Goal: Task Accomplishment & Management: Use online tool/utility

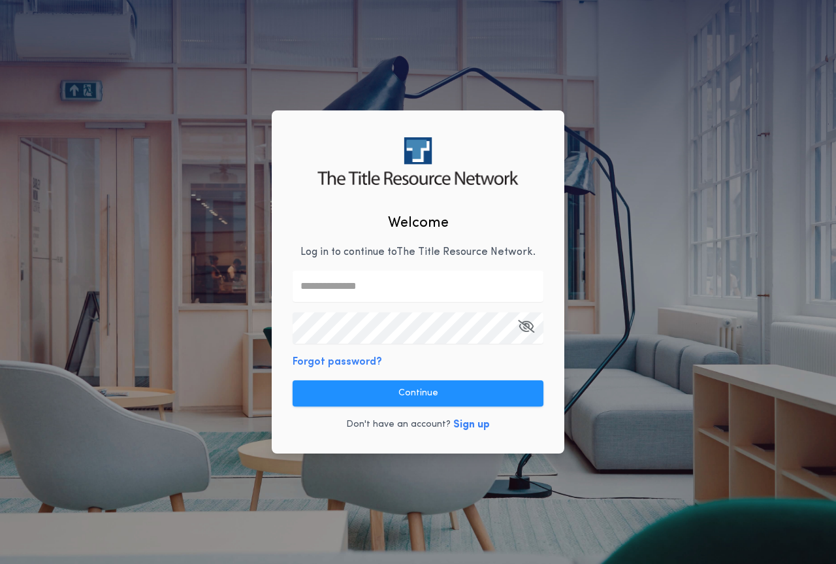
click at [354, 297] on input "text" at bounding box center [418, 285] width 251 height 31
type input "**********"
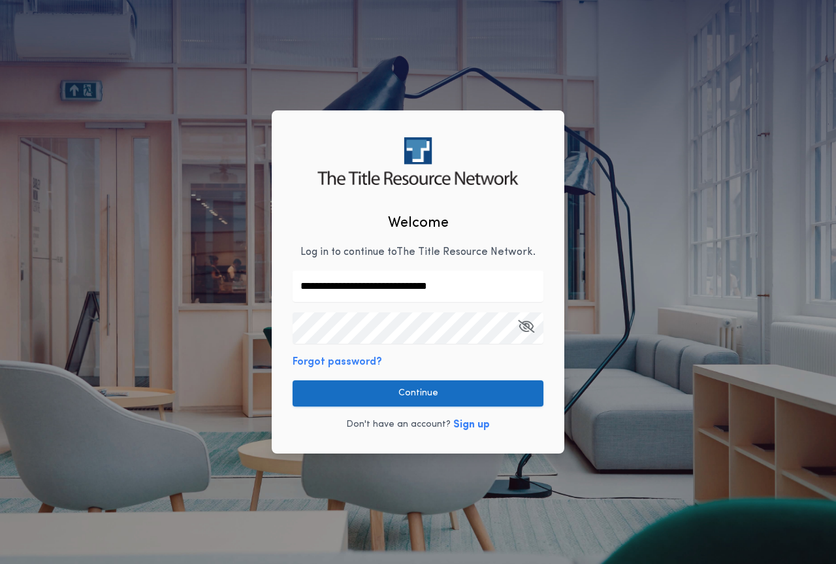
click at [438, 382] on button "Continue" at bounding box center [418, 393] width 251 height 26
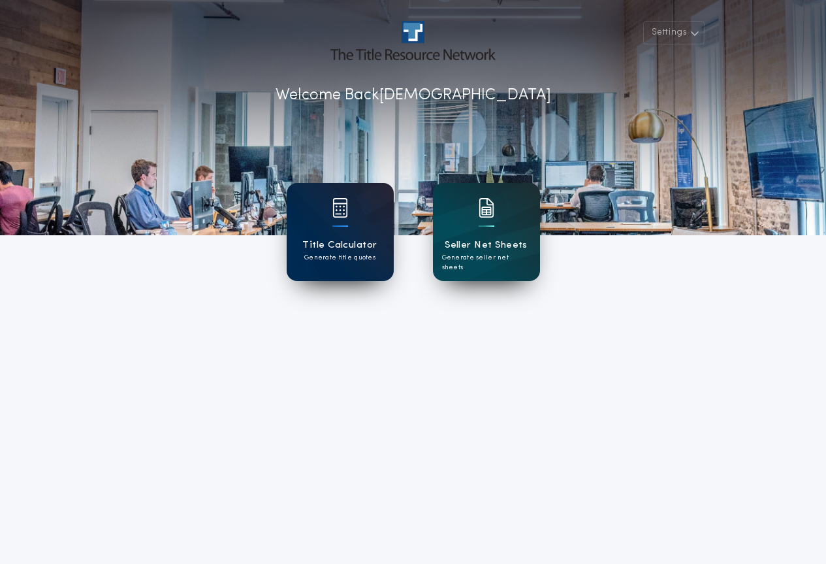
click at [357, 258] on p "Generate title quotes" at bounding box center [339, 258] width 71 height 10
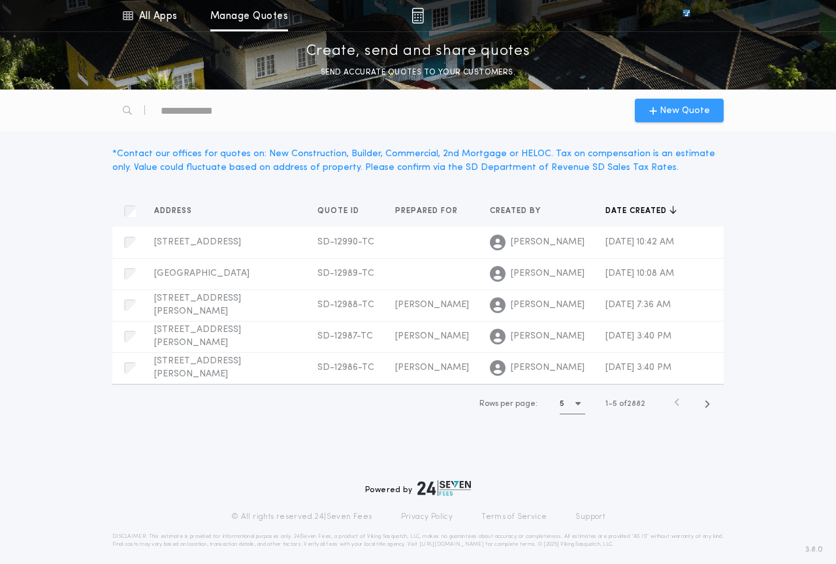
click at [698, 103] on div "New Quote" at bounding box center [679, 111] width 89 height 24
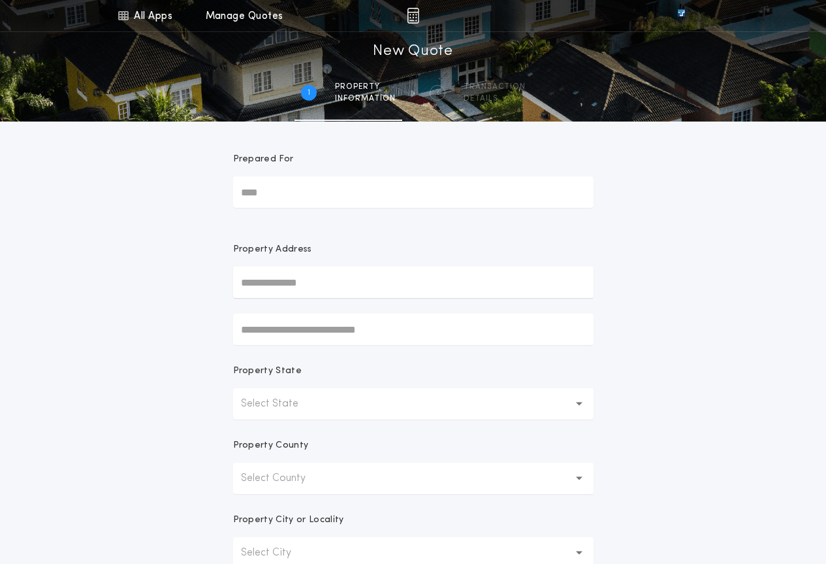
click at [339, 409] on button "Select State" at bounding box center [413, 403] width 361 height 31
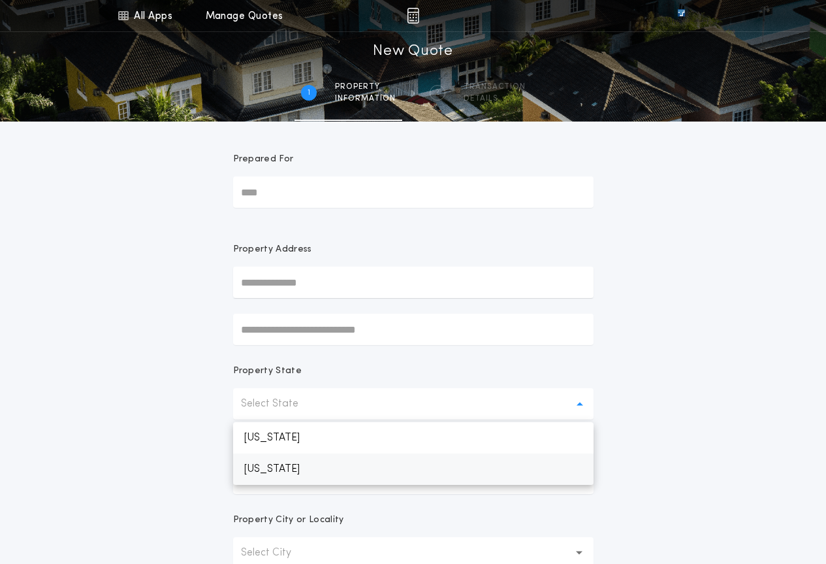
click at [336, 465] on p "[US_STATE]" at bounding box center [413, 468] width 361 height 31
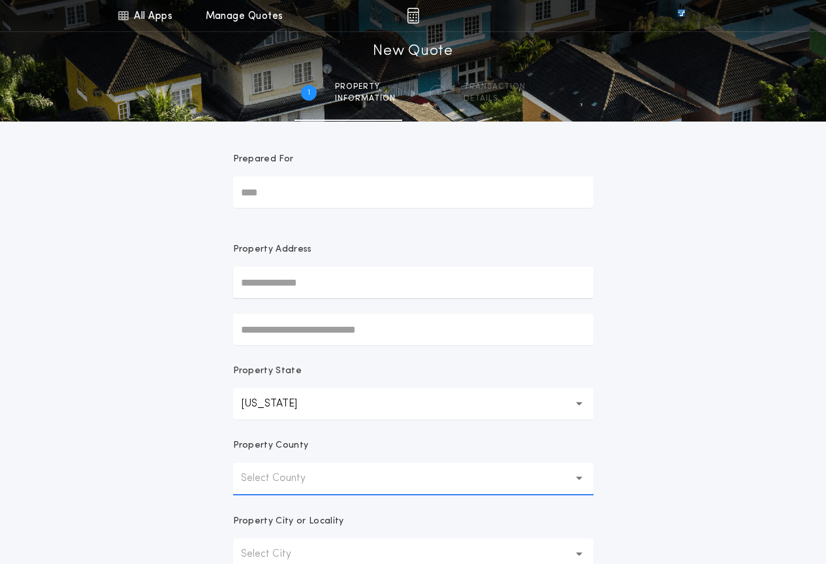
click at [331, 468] on button "Select County" at bounding box center [413, 477] width 361 height 31
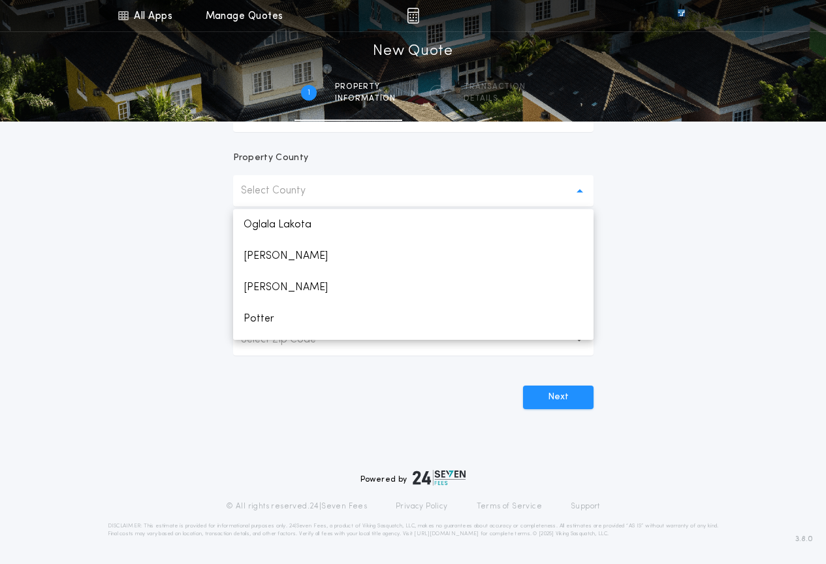
scroll to position [1437, 0]
click at [262, 229] on p "[PERSON_NAME]" at bounding box center [413, 229] width 361 height 31
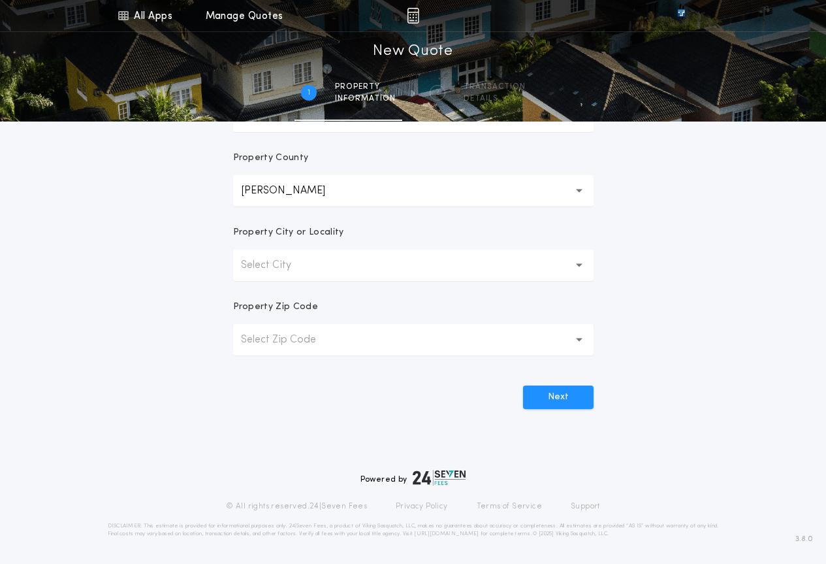
click at [319, 269] on button "Select City" at bounding box center [413, 265] width 361 height 31
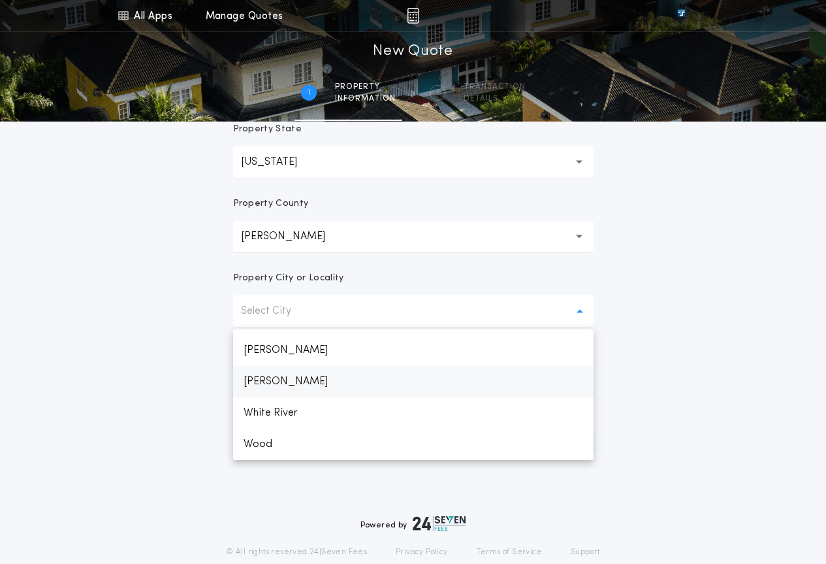
scroll to position [222, 0]
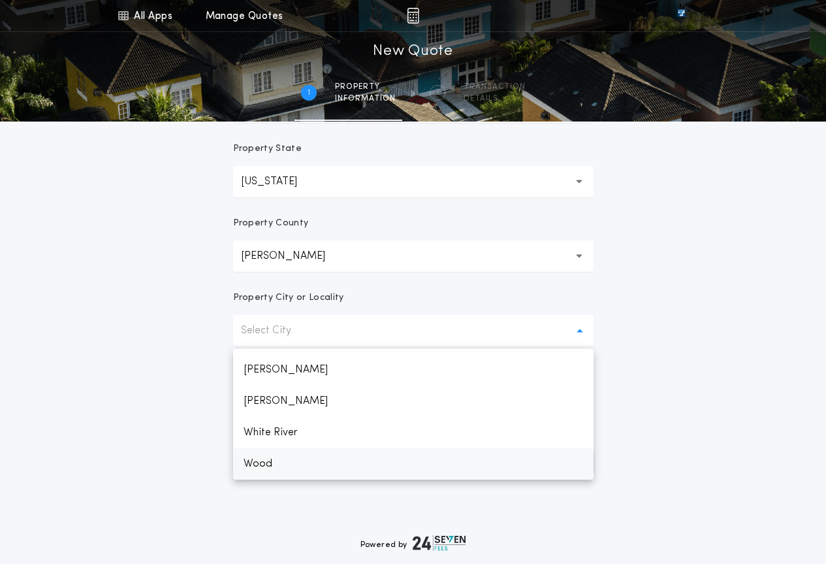
click at [300, 462] on p "Wood" at bounding box center [413, 463] width 361 height 31
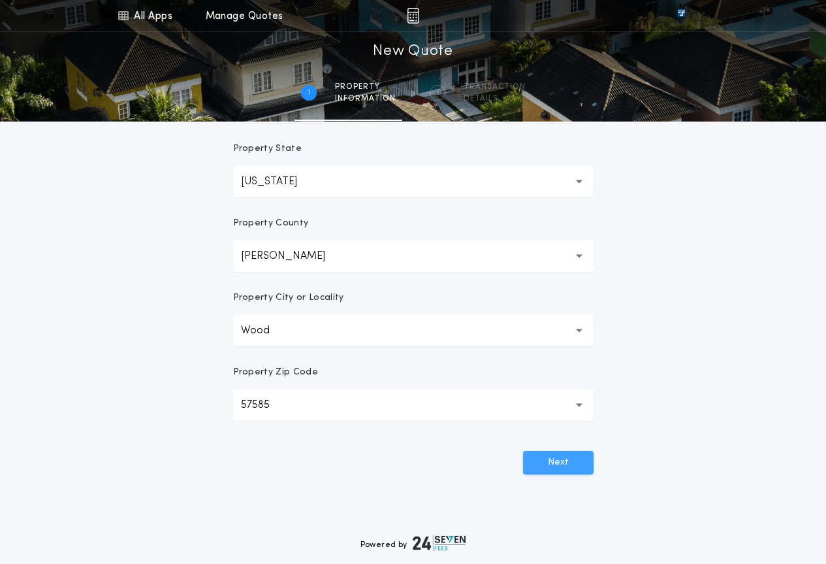
click at [589, 459] on button "Next" at bounding box center [558, 463] width 71 height 24
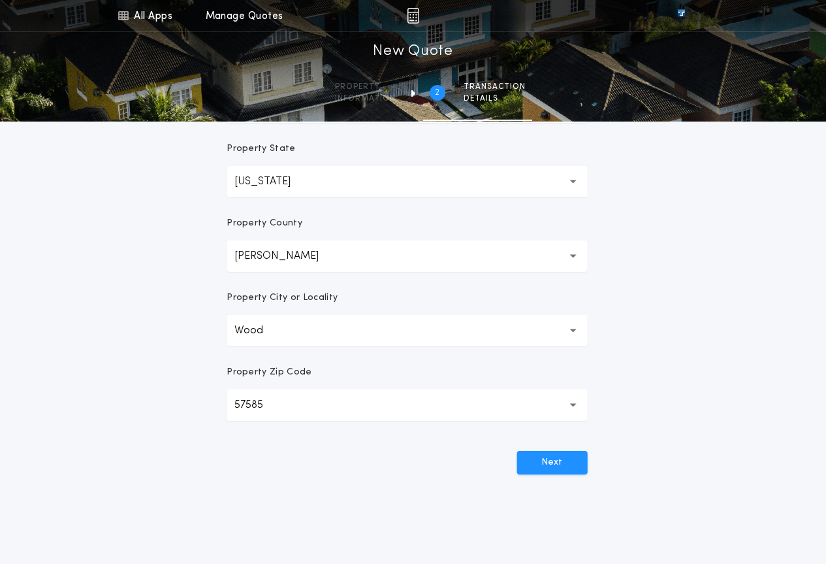
scroll to position [0, 0]
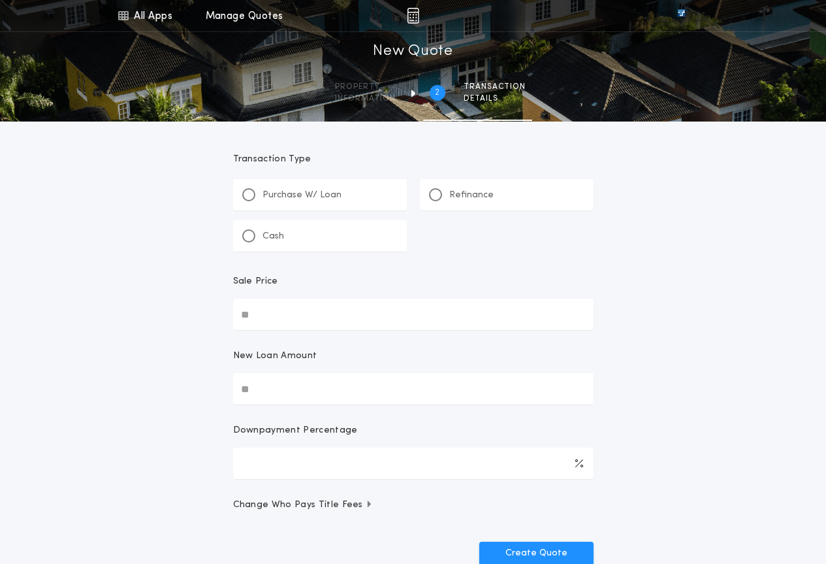
click at [250, 224] on div "Cash" at bounding box center [320, 235] width 174 height 31
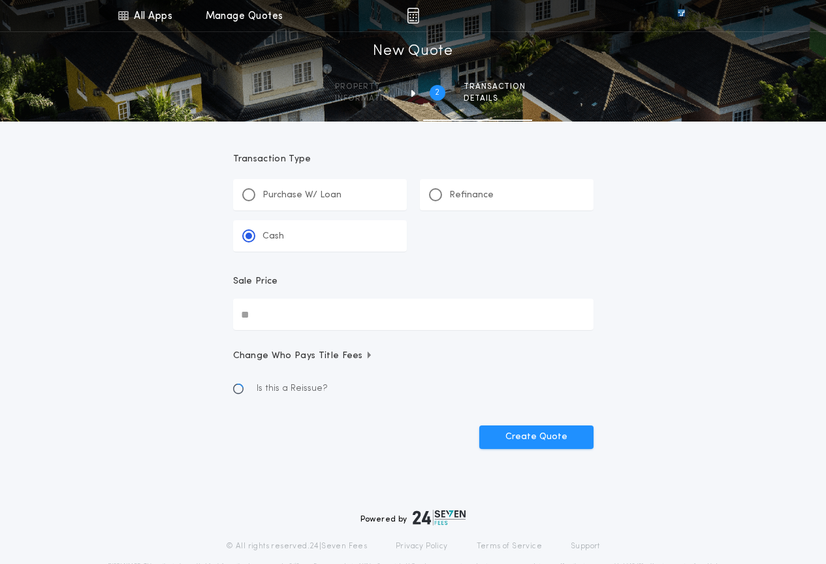
drag, startPoint x: 289, startPoint y: 321, endPoint x: 300, endPoint y: 317, distance: 12.0
click at [291, 321] on input "Sale Price" at bounding box center [413, 314] width 361 height 31
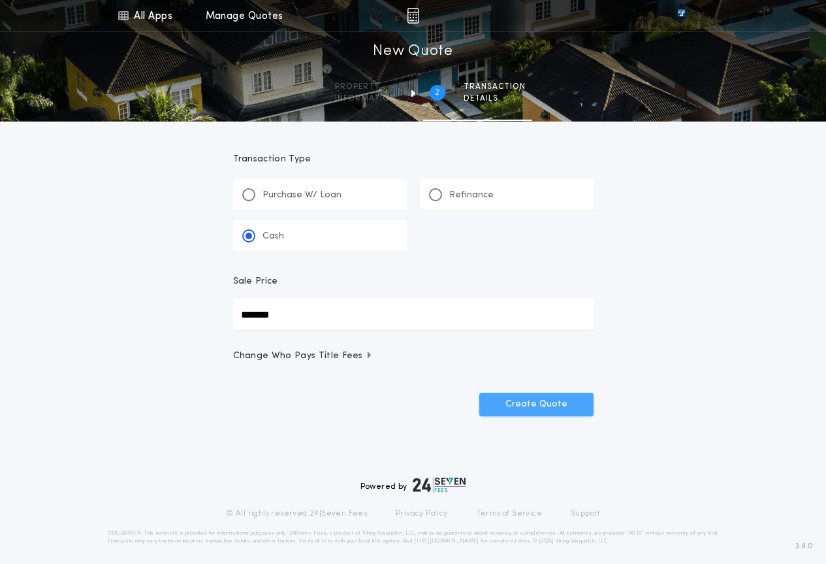
type input "*******"
click at [545, 404] on button "Create Quote" at bounding box center [536, 405] width 114 height 24
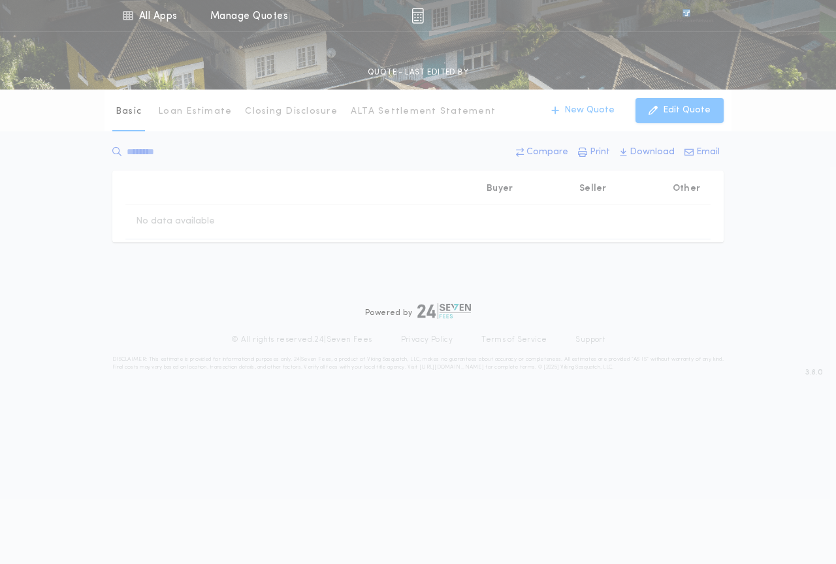
type input "*****"
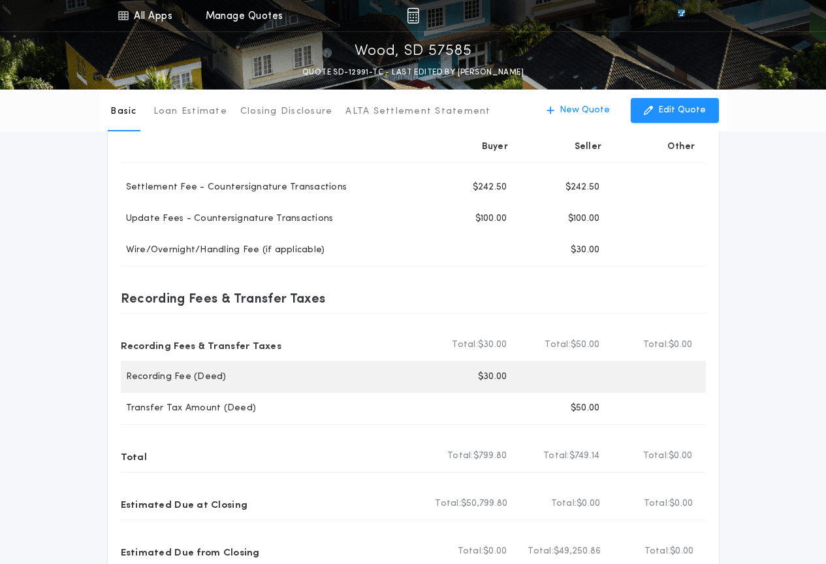
scroll to position [327, 0]
